Goal: Information Seeking & Learning: Learn about a topic

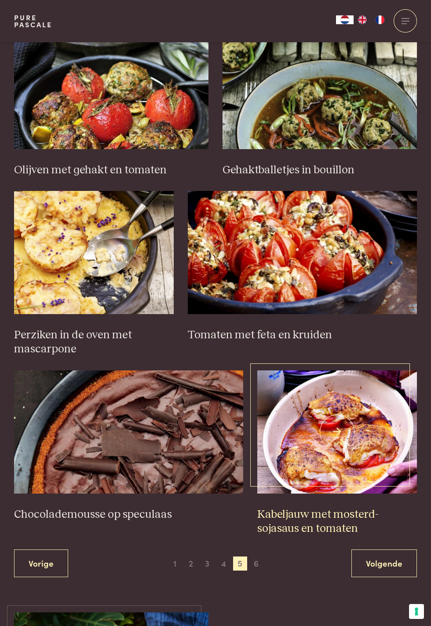
click at [332, 516] on h3 "Kabeljauw met mosterd-sojasaus en tomaten" at bounding box center [337, 522] width 160 height 28
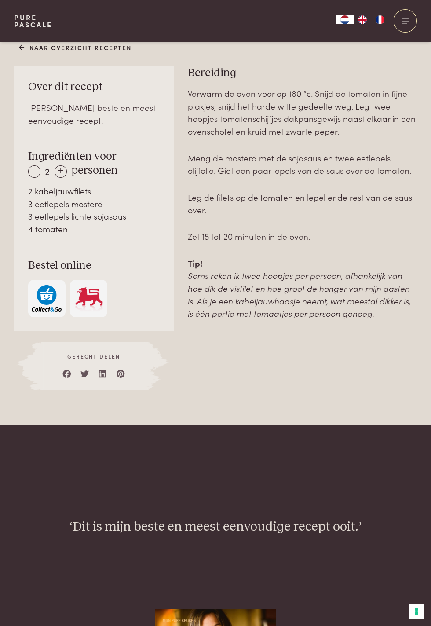
scroll to position [573, 0]
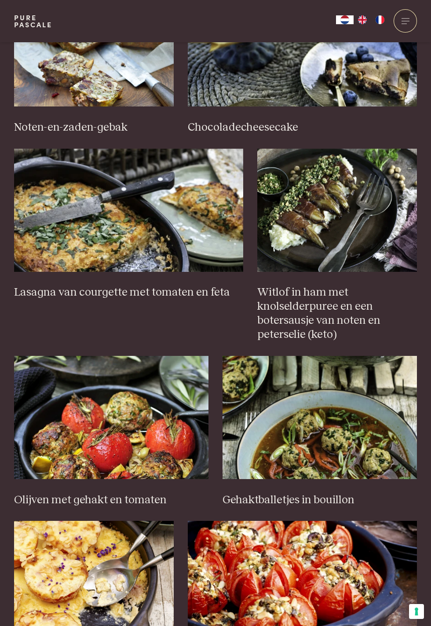
scroll to position [526, 0]
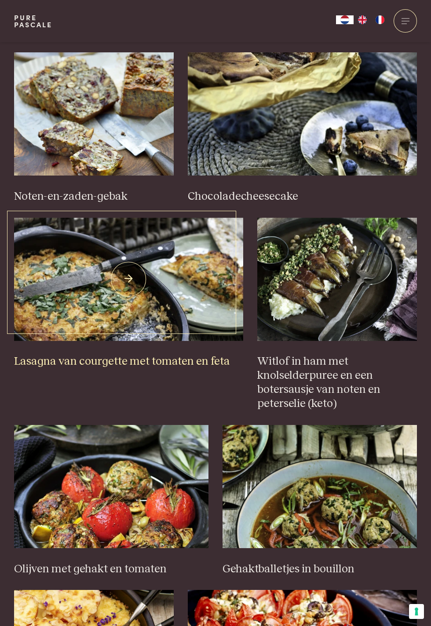
click at [152, 364] on h3 "Lasagna van courgette met tomaten en feta" at bounding box center [128, 362] width 229 height 14
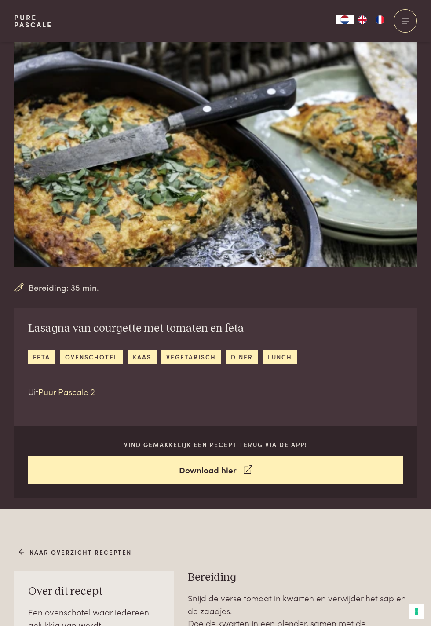
scroll to position [4, 0]
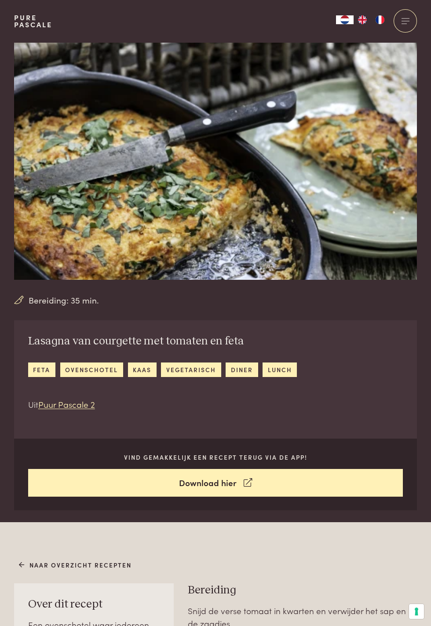
click at [429, 416] on div "Bereiding: 35 min. Lasagna van courgette met tomaten en feta feta ovenschotel k…" at bounding box center [215, 274] width 431 height 472
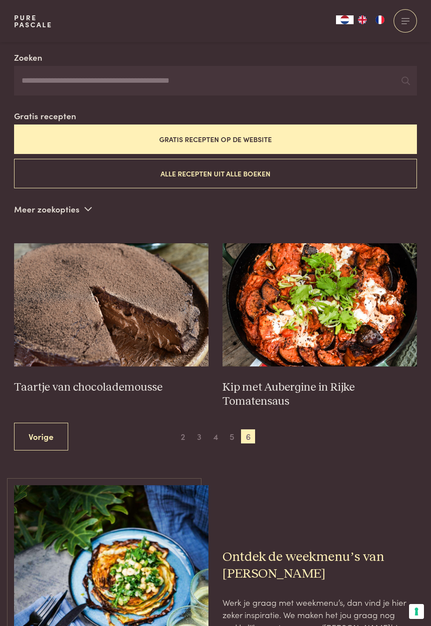
scroll to position [157, 0]
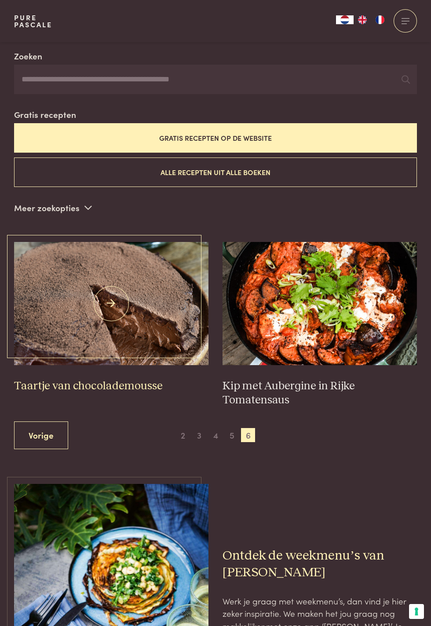
click at [83, 385] on h3 "Taartje van chocolademousse" at bounding box center [111, 386] width 194 height 14
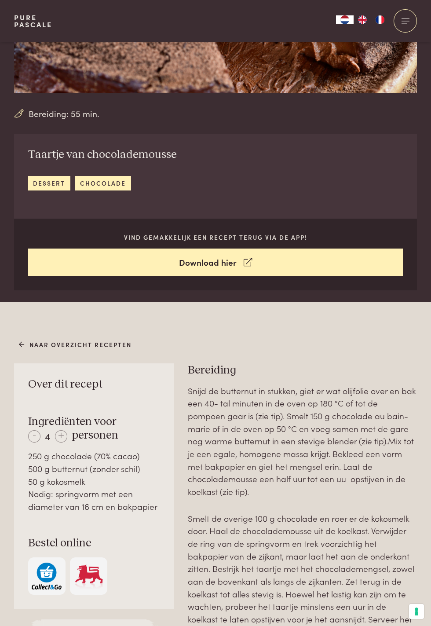
scroll to position [241, 0]
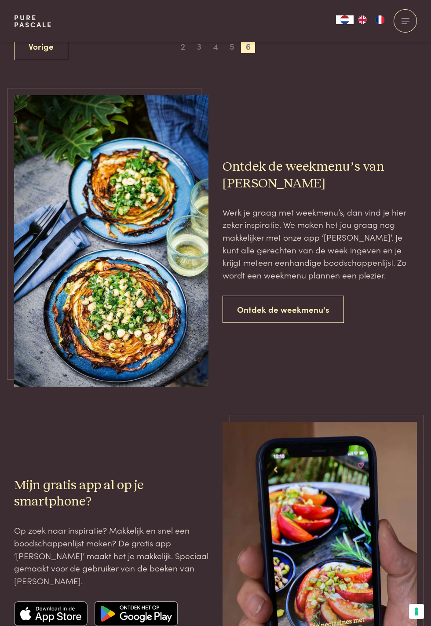
click at [282, 311] on link "Ontdek de weekmenu's" at bounding box center [283, 310] width 121 height 28
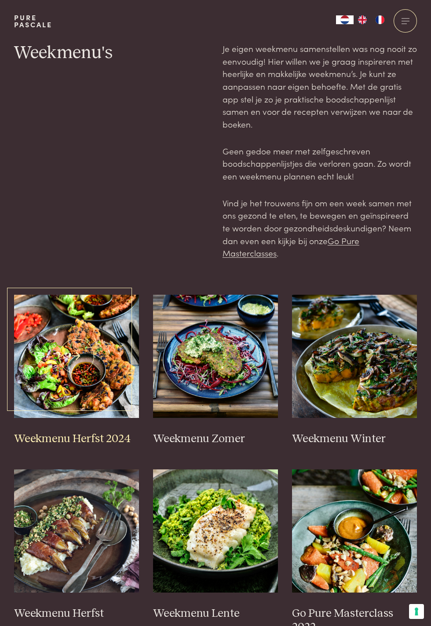
click at [76, 439] on h3 "Weekmenu Herfst 2024" at bounding box center [76, 439] width 125 height 14
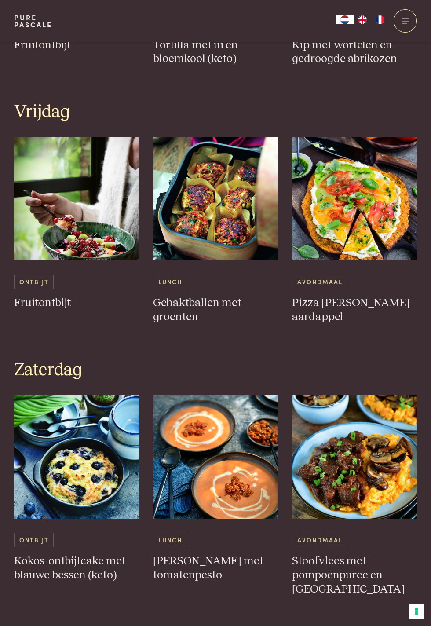
scroll to position [1358, 0]
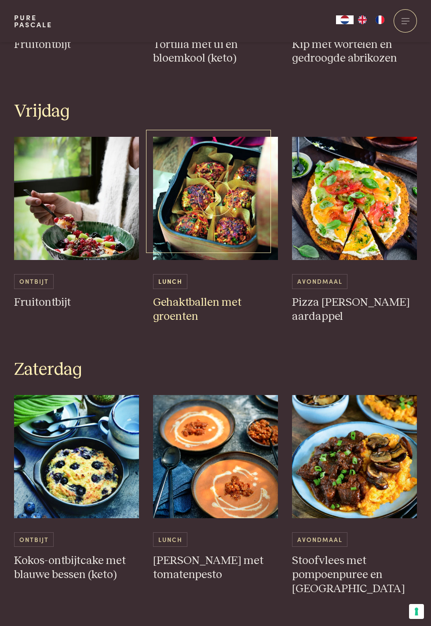
click at [200, 306] on h3 "Gehaktballen met groenten" at bounding box center [215, 310] width 125 height 28
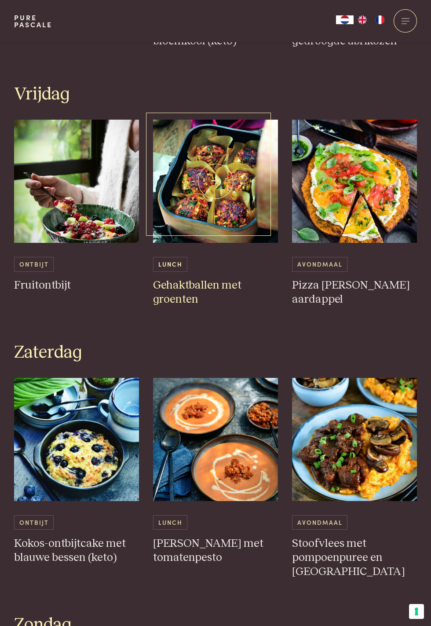
scroll to position [1409, 0]
